Goal: Navigation & Orientation: Find specific page/section

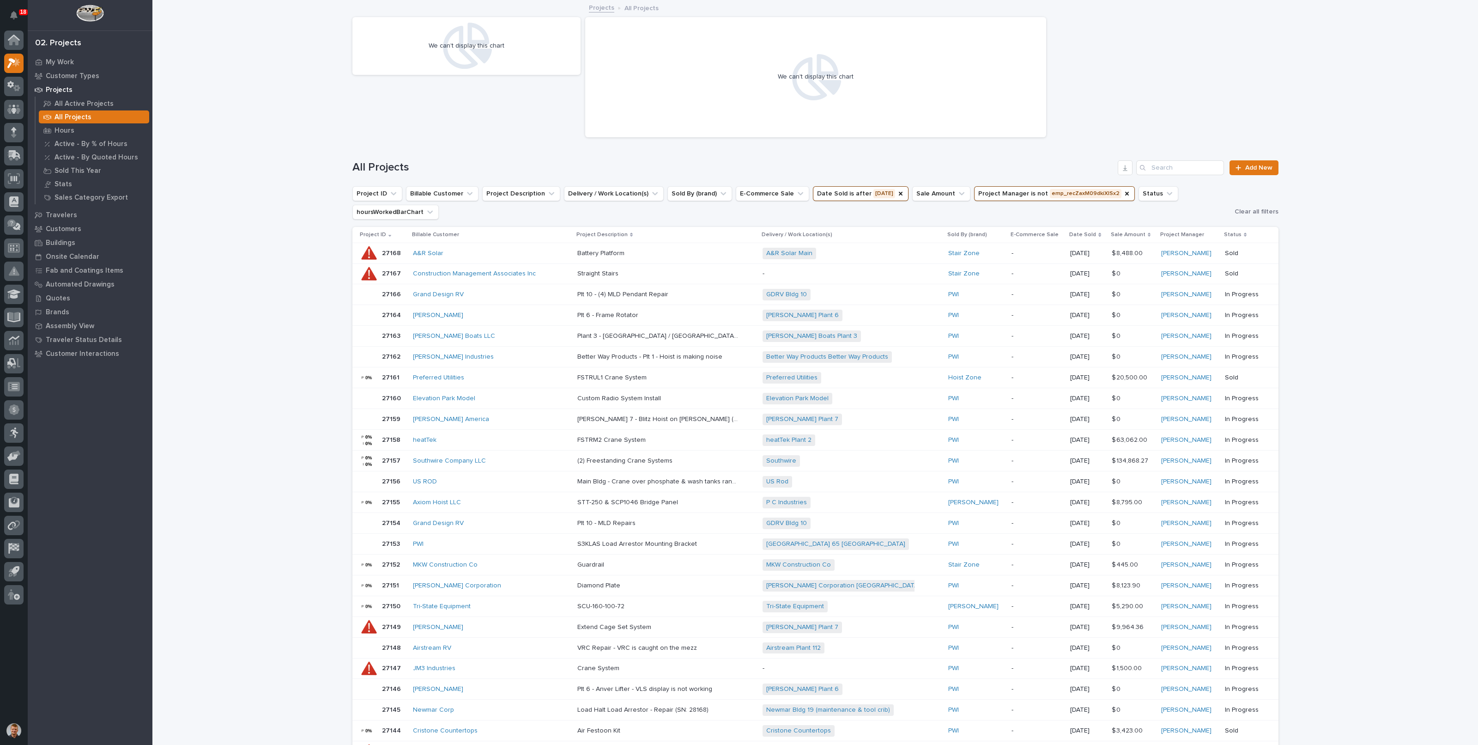
click at [229, 152] on div "Loading... Saving… Loading... Saving… We can't display this chart We can't disp…" at bounding box center [815, 473] width 1326 height 944
click at [74, 115] on p "All Projects" at bounding box center [73, 117] width 37 height 8
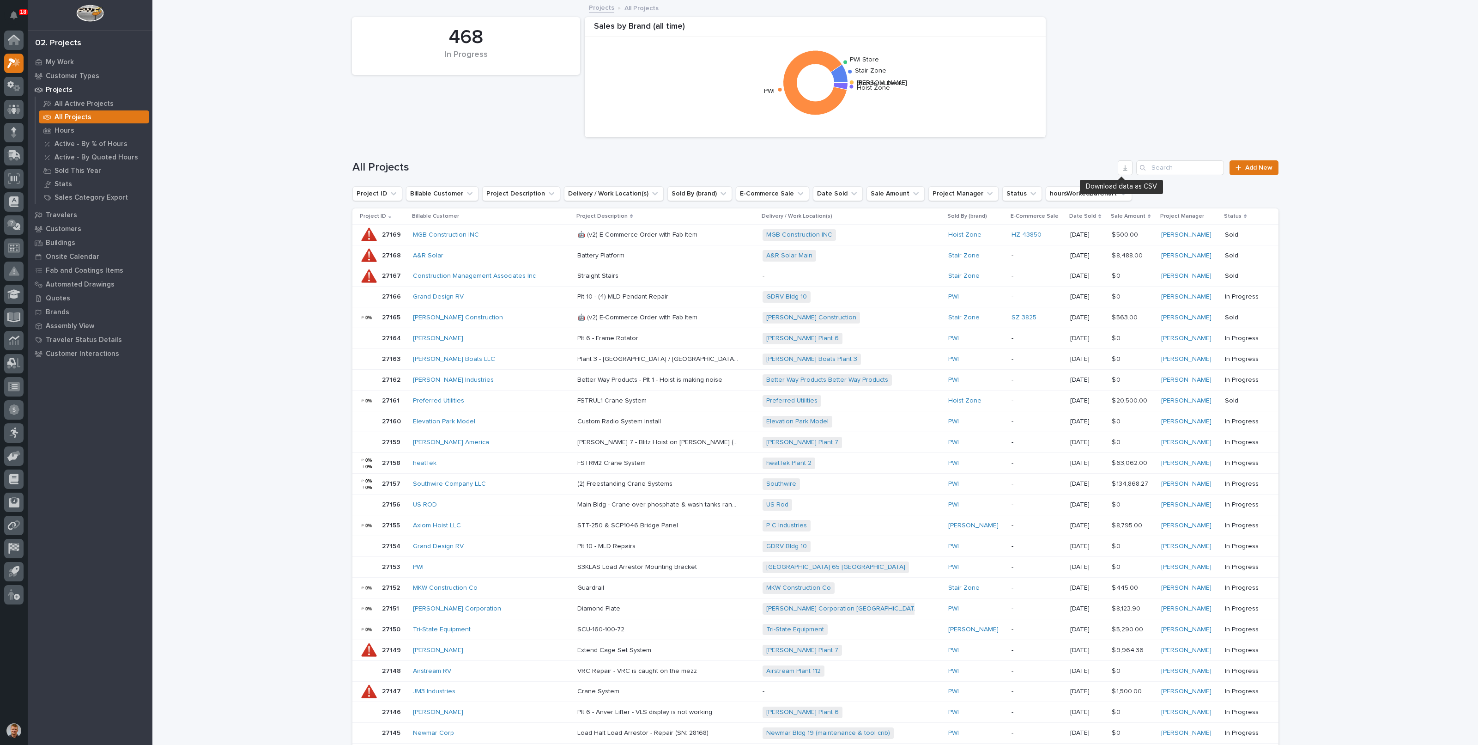
click at [1130, 169] on div "All Projects Add New" at bounding box center [815, 167] width 926 height 15
click at [1122, 169] on icon "button" at bounding box center [1125, 167] width 7 height 7
click at [54, 297] on p "Quotes" at bounding box center [58, 298] width 24 height 8
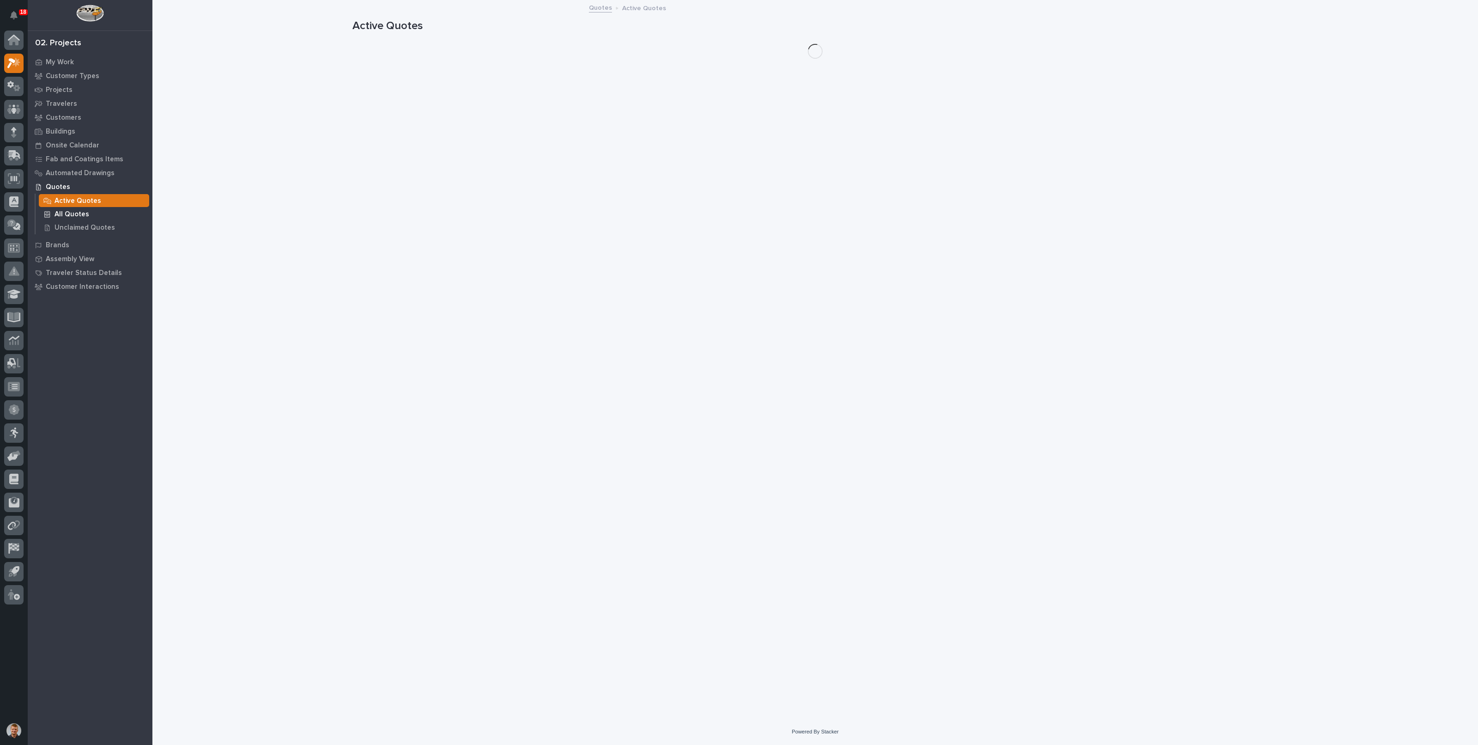
click at [72, 214] on p "All Quotes" at bounding box center [72, 214] width 35 height 8
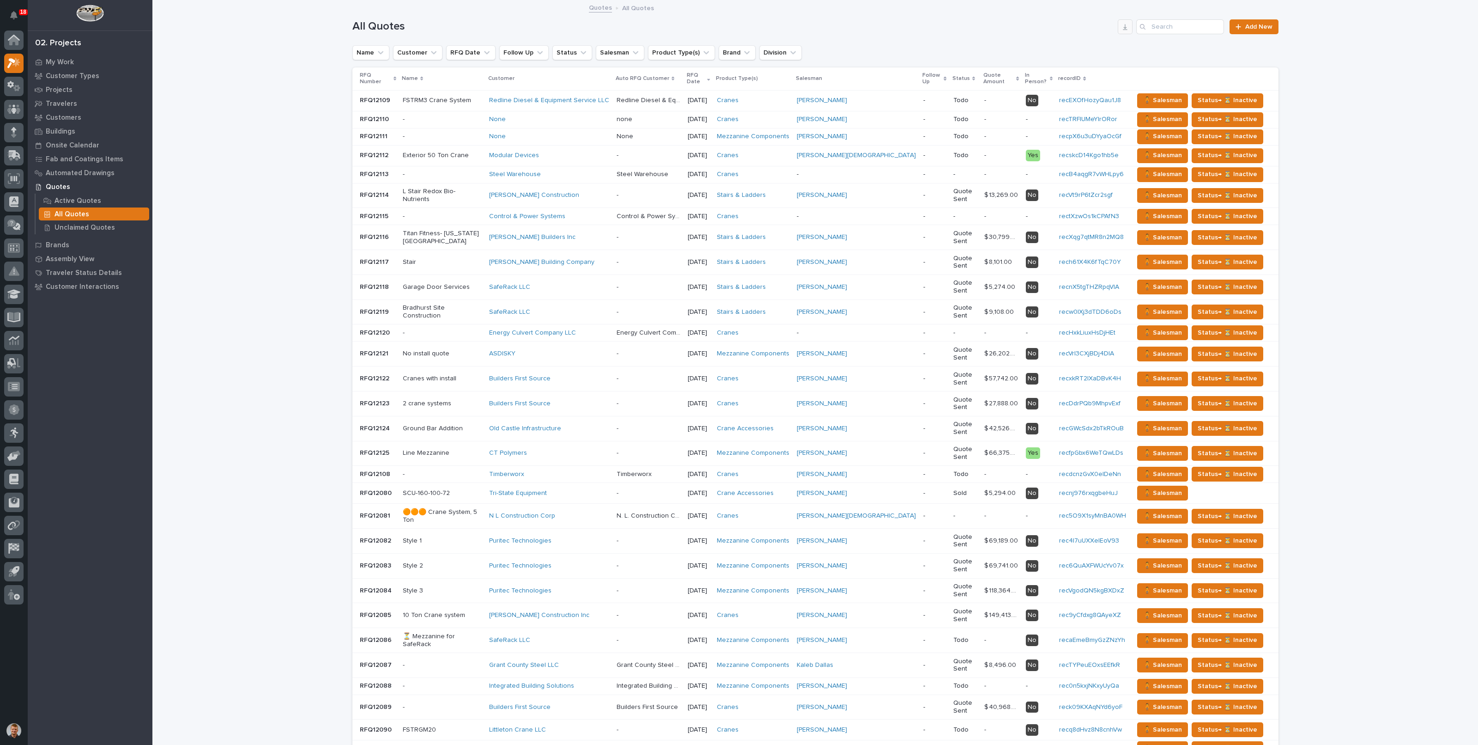
click at [1118, 30] on button "button" at bounding box center [1125, 26] width 15 height 15
click at [1126, 30] on button "button" at bounding box center [1125, 26] width 15 height 15
